Goal: Information Seeking & Learning: Learn about a topic

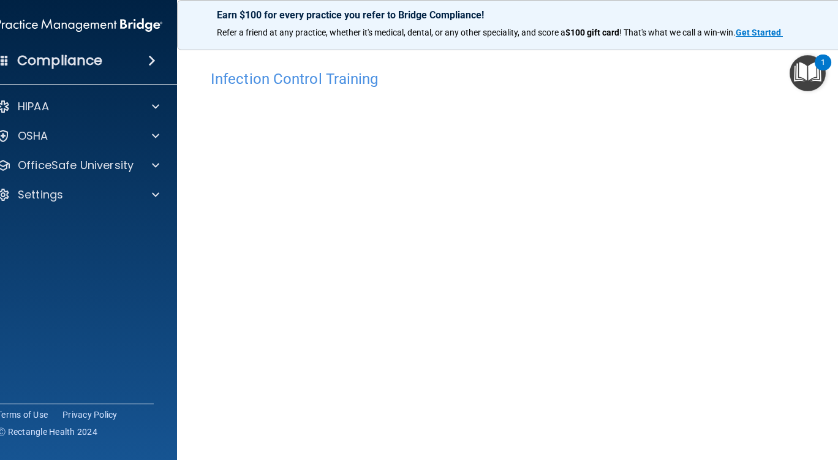
scroll to position [47, 0]
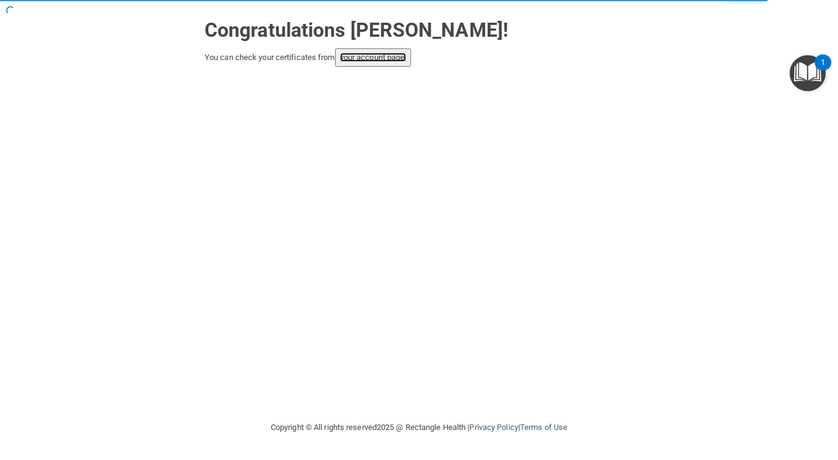
click at [376, 53] on link "your account page!" at bounding box center [373, 57] width 67 height 9
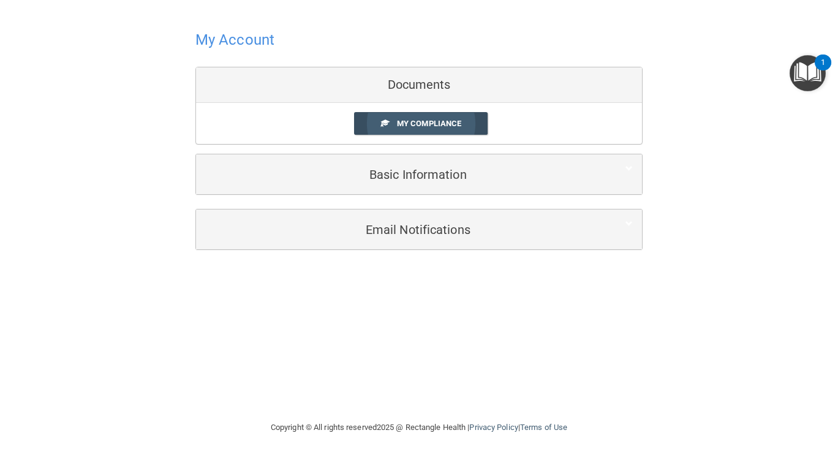
click at [418, 124] on span "My Compliance" at bounding box center [429, 123] width 64 height 9
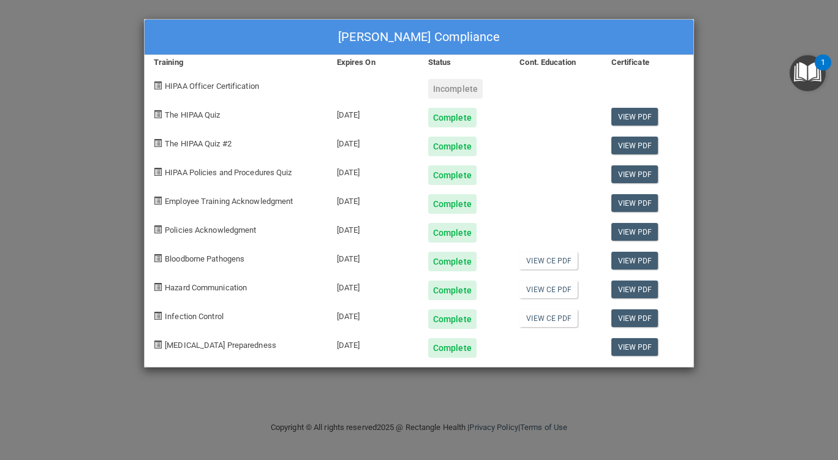
click at [456, 88] on div "Incomplete" at bounding box center [455, 89] width 54 height 20
click at [84, 86] on div "Nadia Hutsell's Compliance Training Expires On Status Cont. Education Certifica…" at bounding box center [419, 230] width 838 height 460
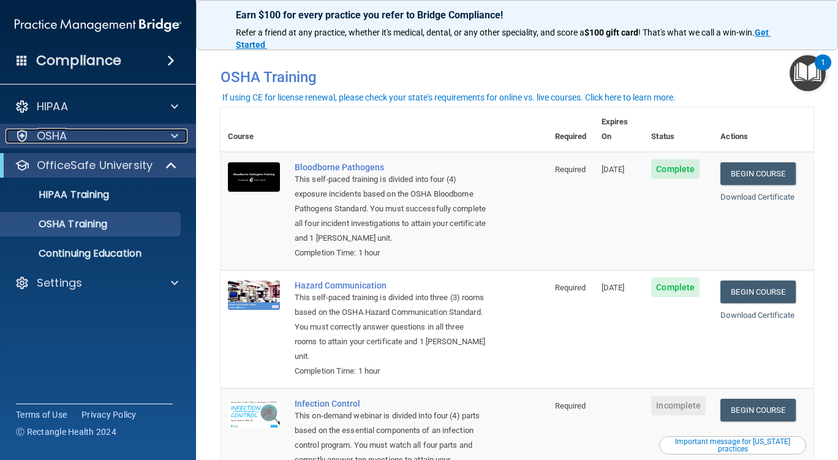
click at [99, 135] on div "OSHA" at bounding box center [82, 136] width 152 height 15
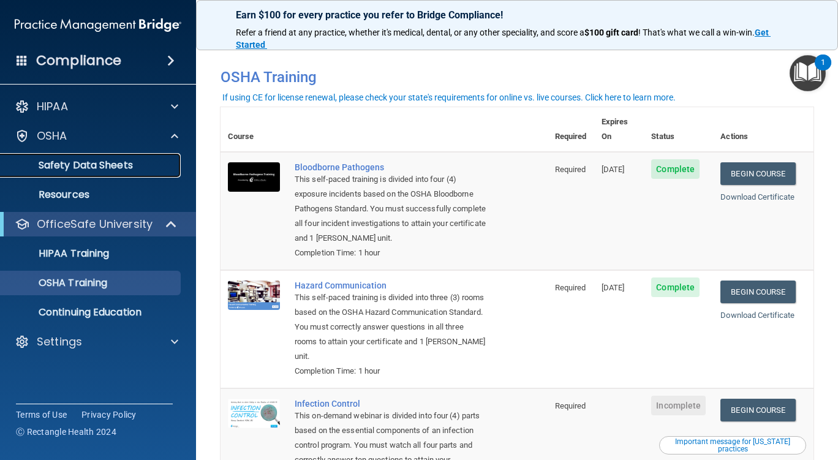
click at [94, 155] on link "Safety Data Sheets" at bounding box center [84, 165] width 193 height 24
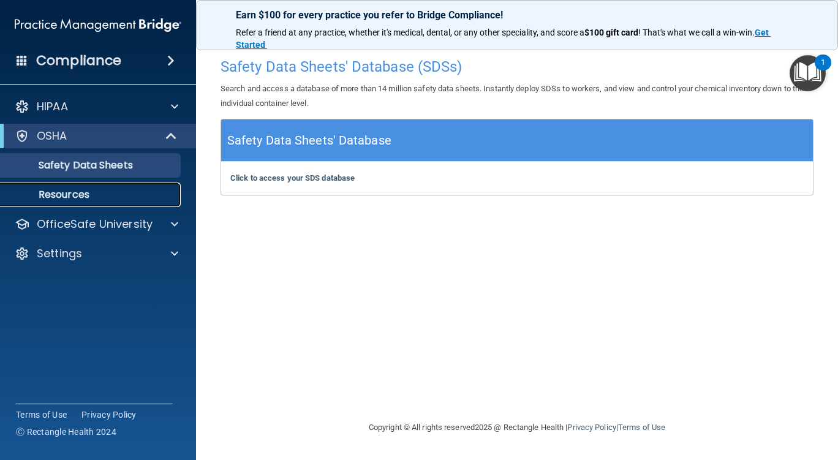
click at [81, 190] on p "Resources" at bounding box center [91, 195] width 167 height 12
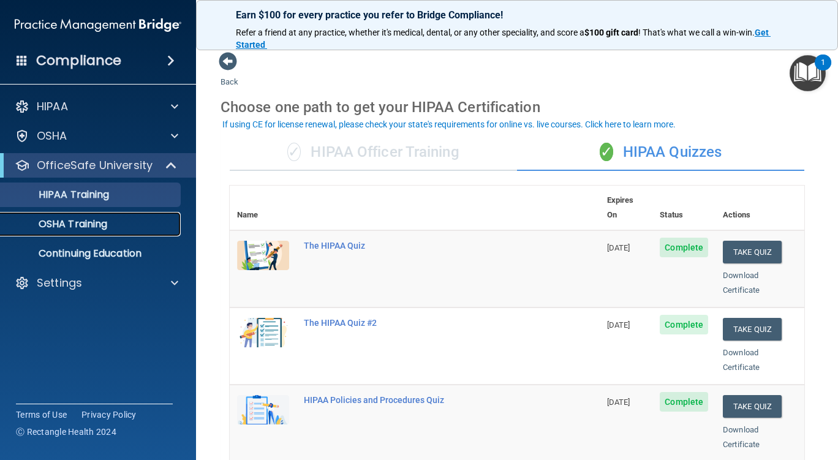
click at [75, 224] on p "OSHA Training" at bounding box center [57, 224] width 99 height 12
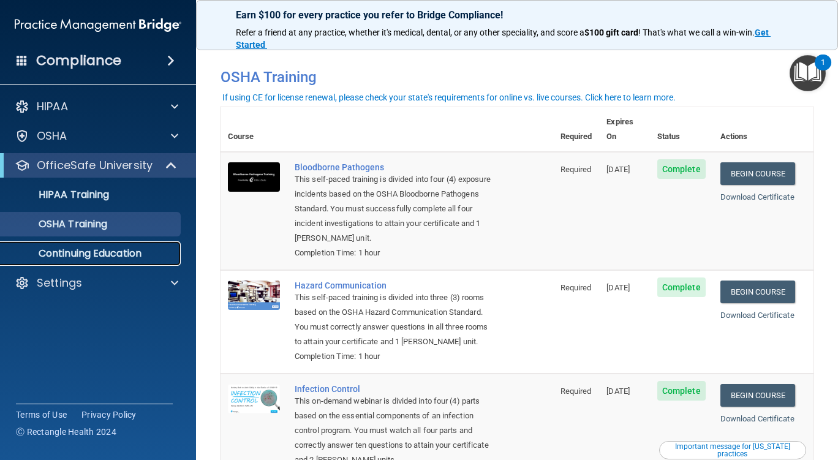
click at [132, 252] on p "Continuing Education" at bounding box center [91, 253] width 167 height 12
